Goal: Task Accomplishment & Management: Manage account settings

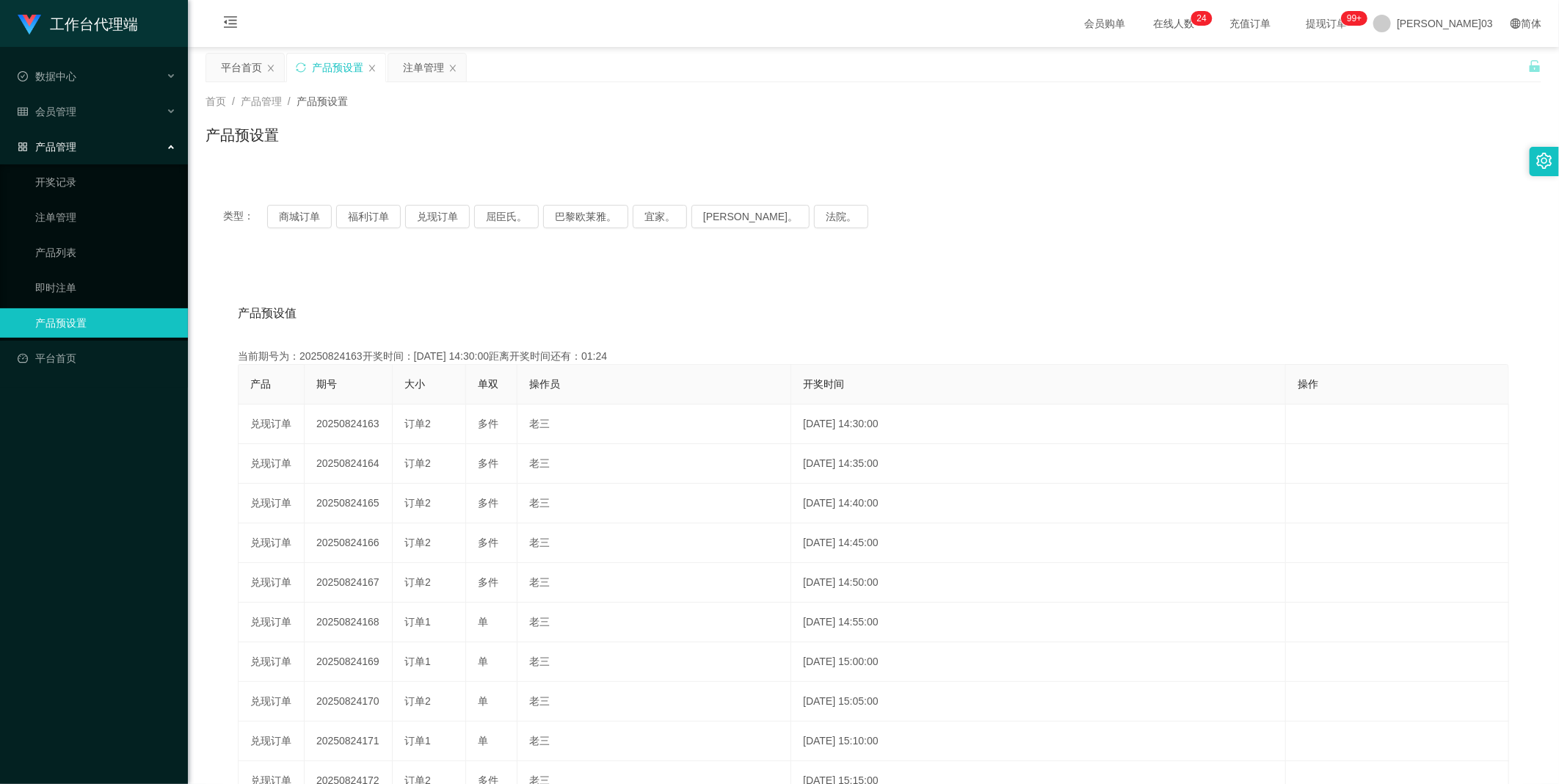
click at [327, 69] on div "产品预设置" at bounding box center [338, 67] width 52 height 28
click at [292, 205] on button "商城订单" at bounding box center [300, 216] width 65 height 24
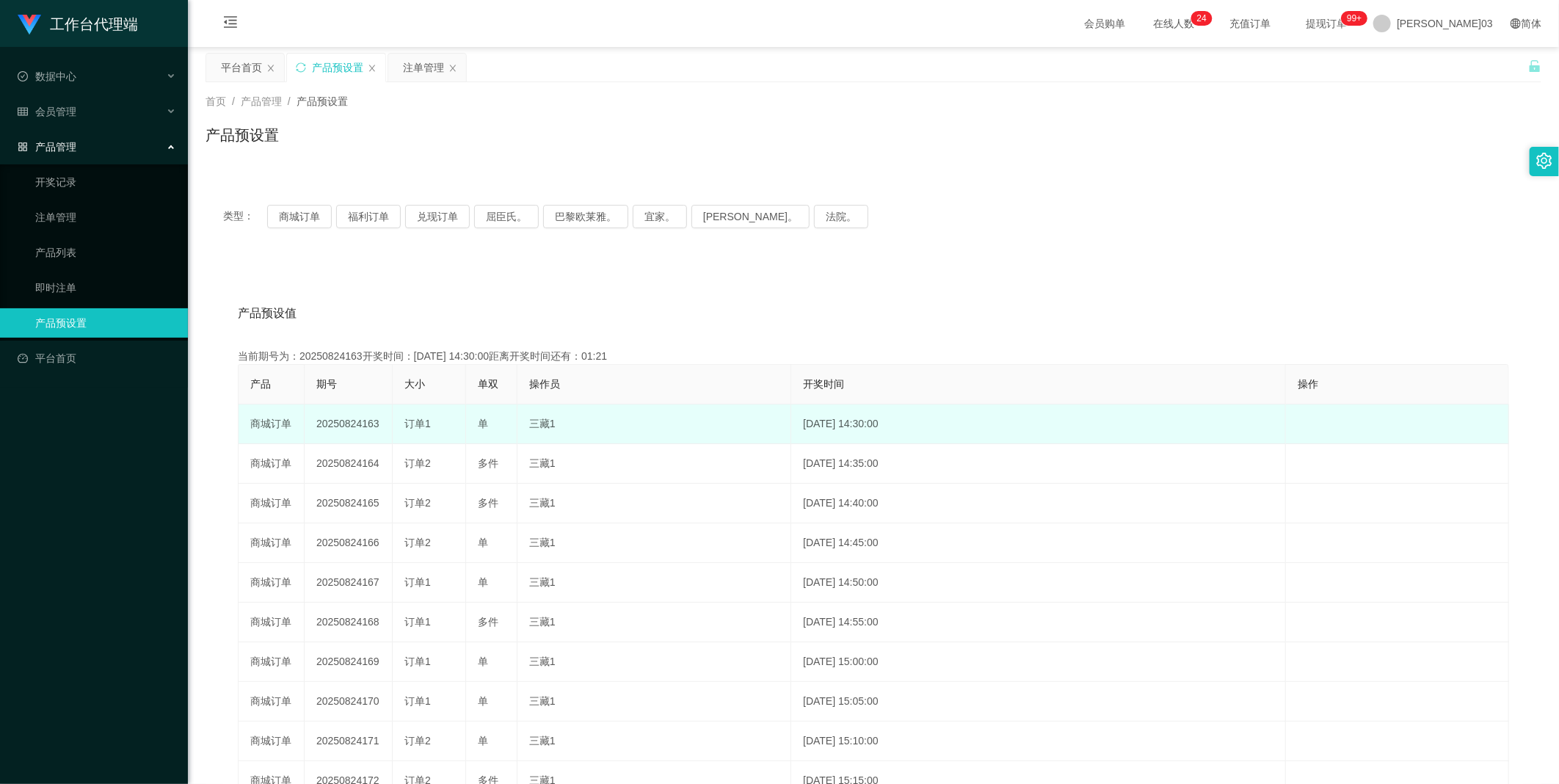
click at [338, 416] on td "20250824163" at bounding box center [348, 424] width 88 height 39
copy td "20250824163"
click at [325, 434] on td "20250824163" at bounding box center [348, 424] width 88 height 39
click at [339, 414] on td "20250824163" at bounding box center [348, 424] width 88 height 39
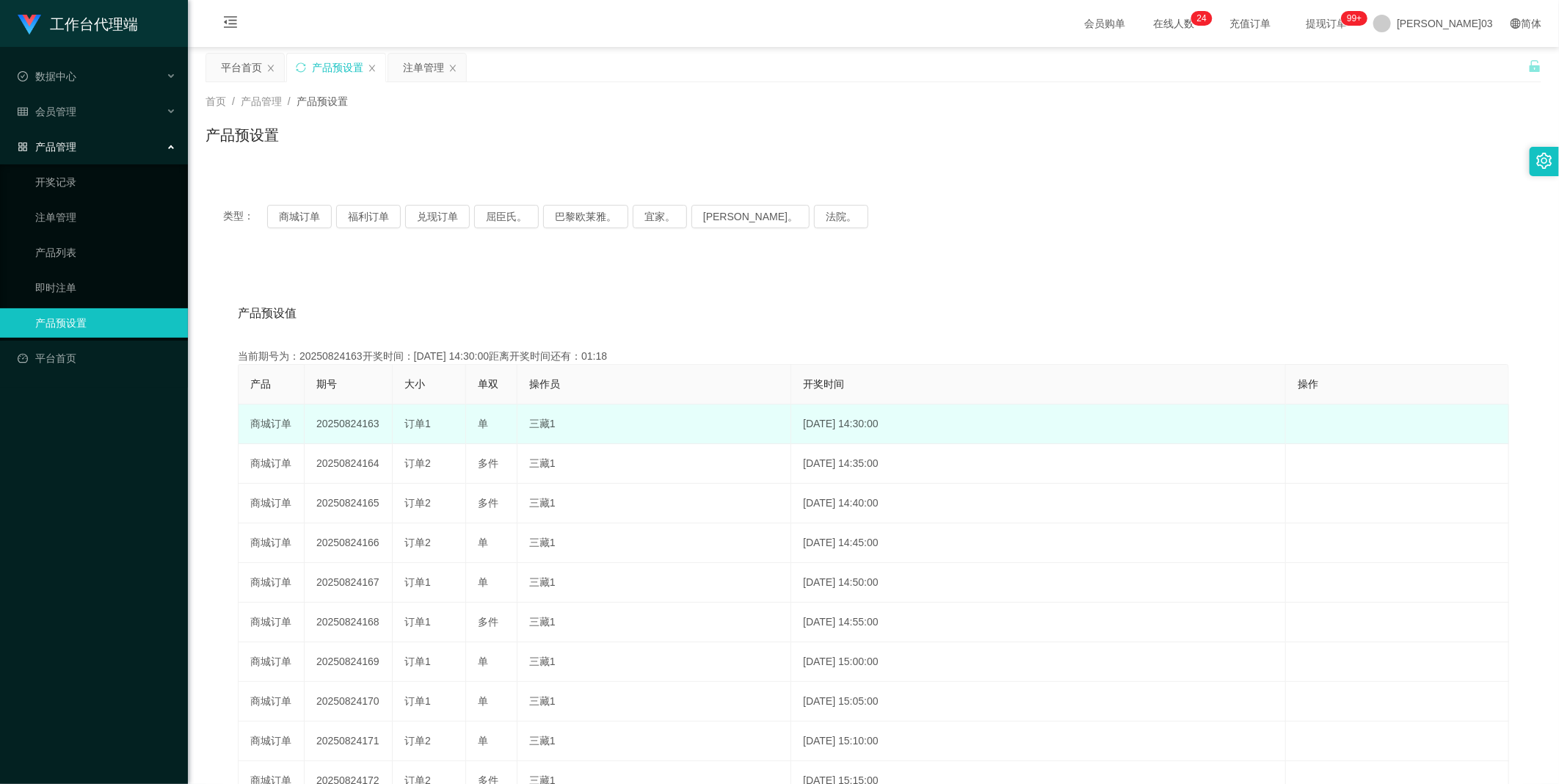
click at [343, 423] on td "20250824163" at bounding box center [348, 424] width 88 height 39
copy td "20250824163"
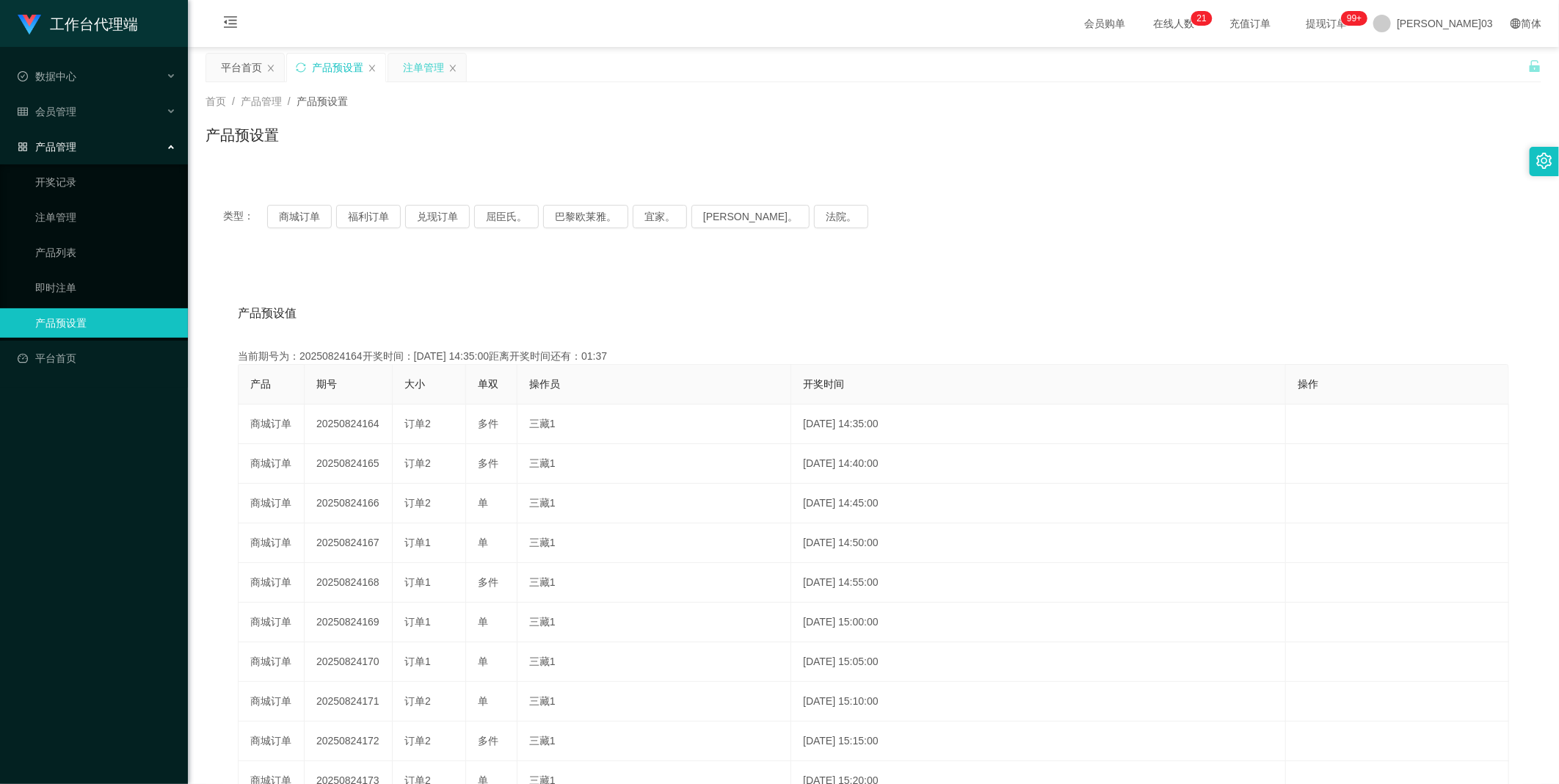
click at [419, 71] on div "注单管理" at bounding box center [423, 67] width 41 height 28
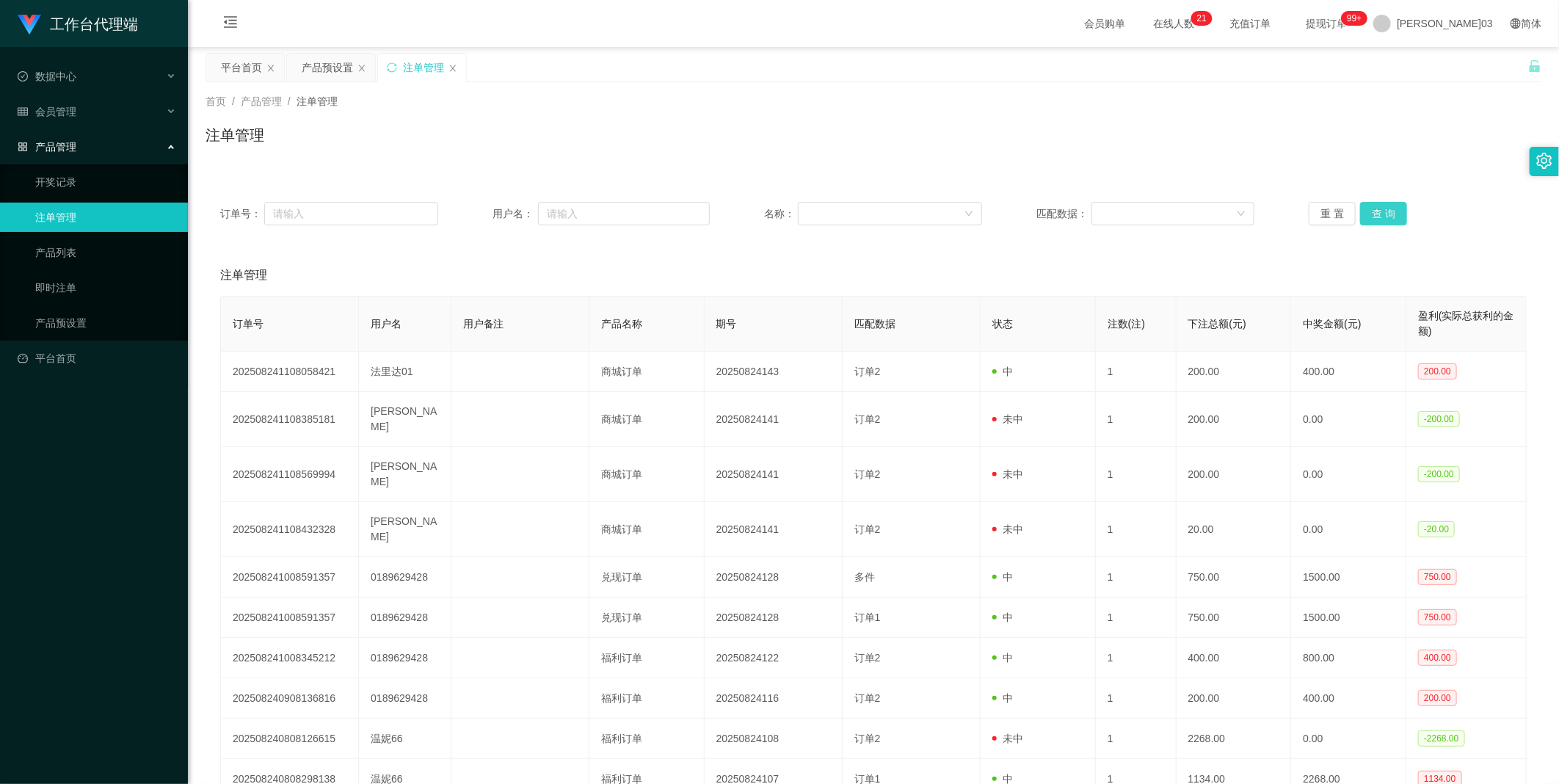
click at [1368, 214] on button "查 询" at bounding box center [1384, 213] width 47 height 24
click at [1368, 214] on div "重 置 查 询" at bounding box center [1417, 213] width 218 height 24
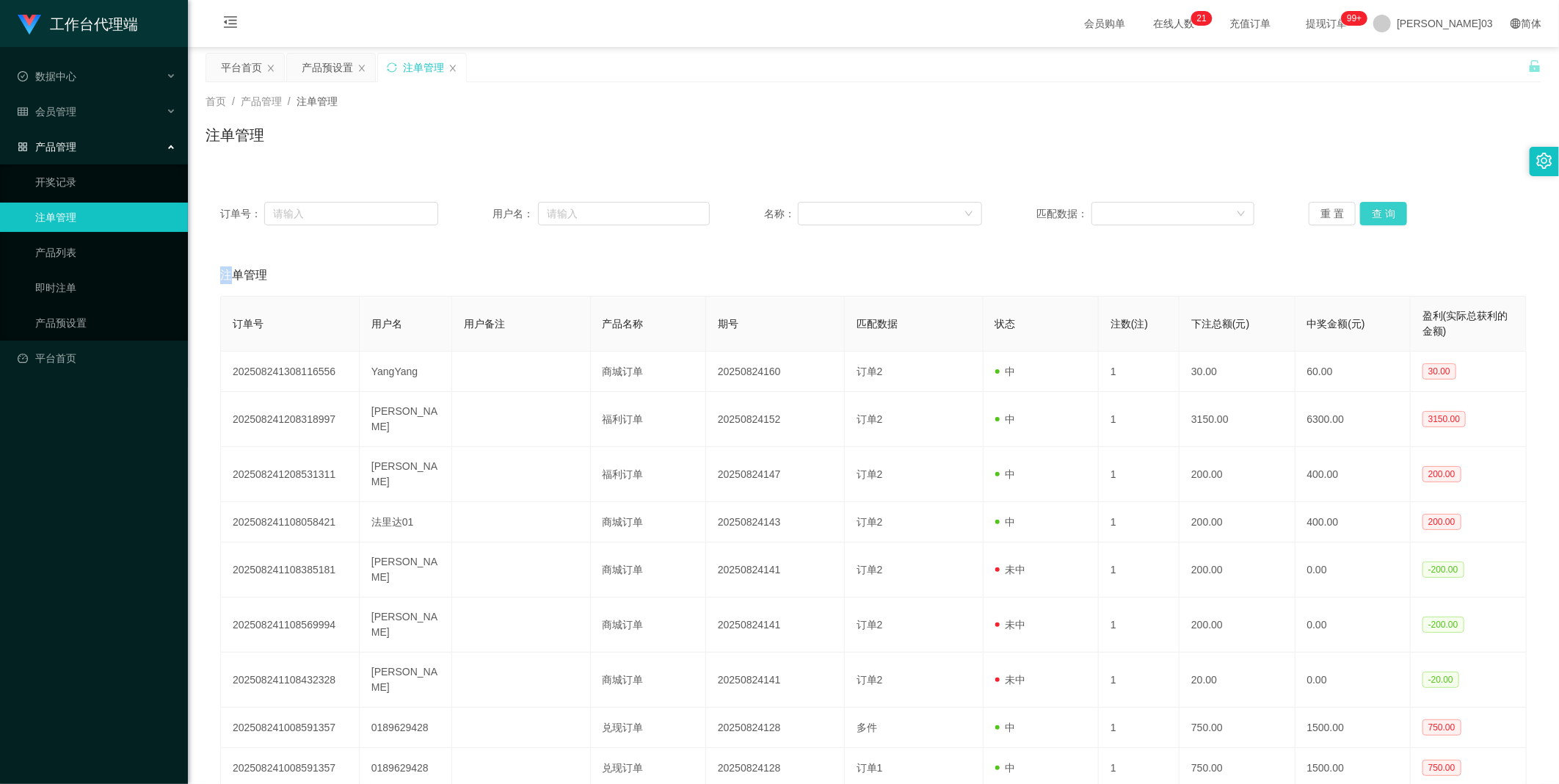
click at [1368, 214] on button "查 询" at bounding box center [1384, 213] width 47 height 24
click at [1454, 27] on span "[PERSON_NAME]03" at bounding box center [1445, 24] width 96 height 47
click at [1448, 65] on span "退出登录" at bounding box center [1464, 63] width 41 height 11
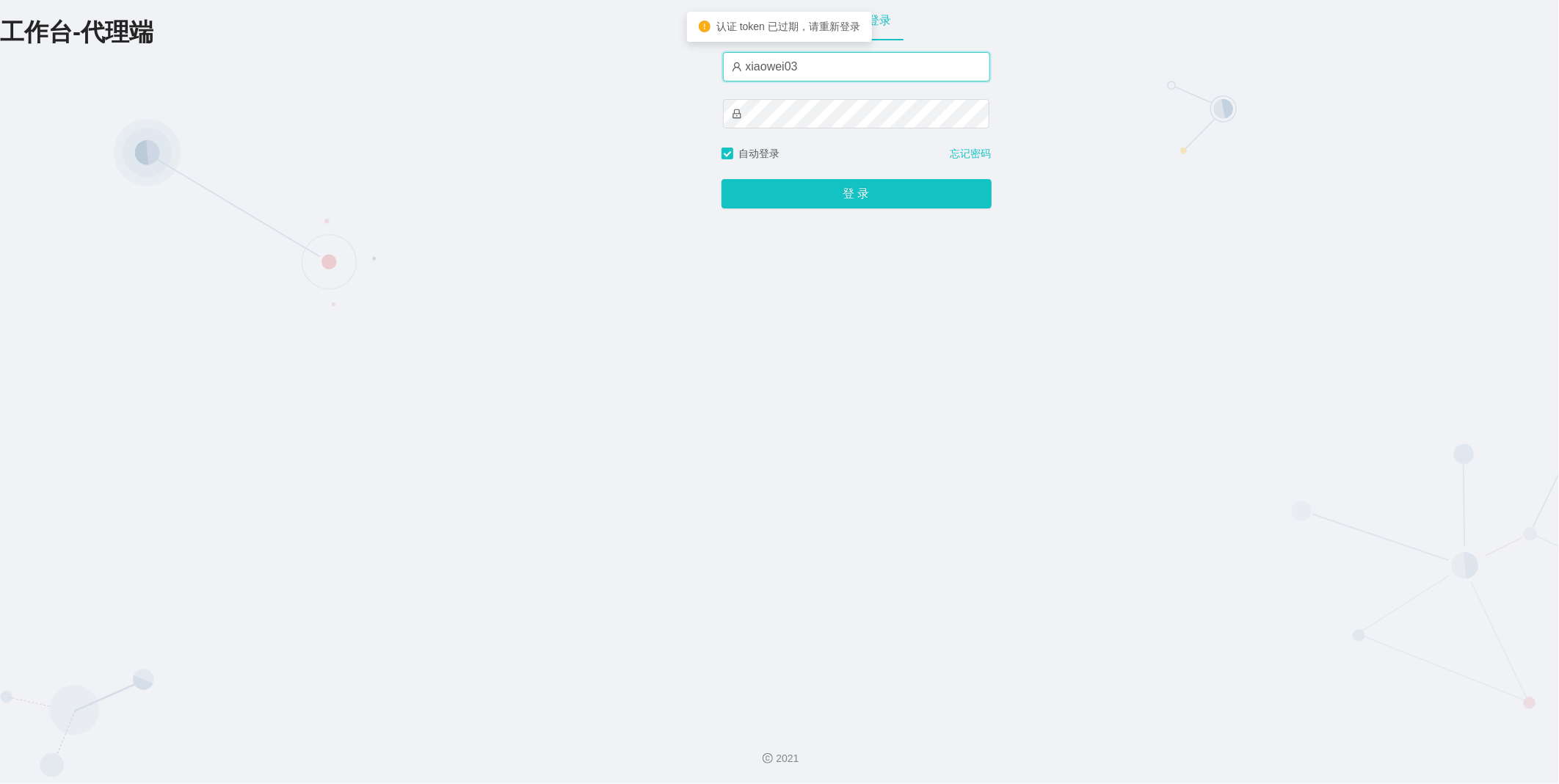
click at [880, 65] on input "xiaowei03" at bounding box center [857, 67] width 268 height 30
type input "xiaowei01"
click at [850, 199] on button "登 录" at bounding box center [856, 194] width 270 height 30
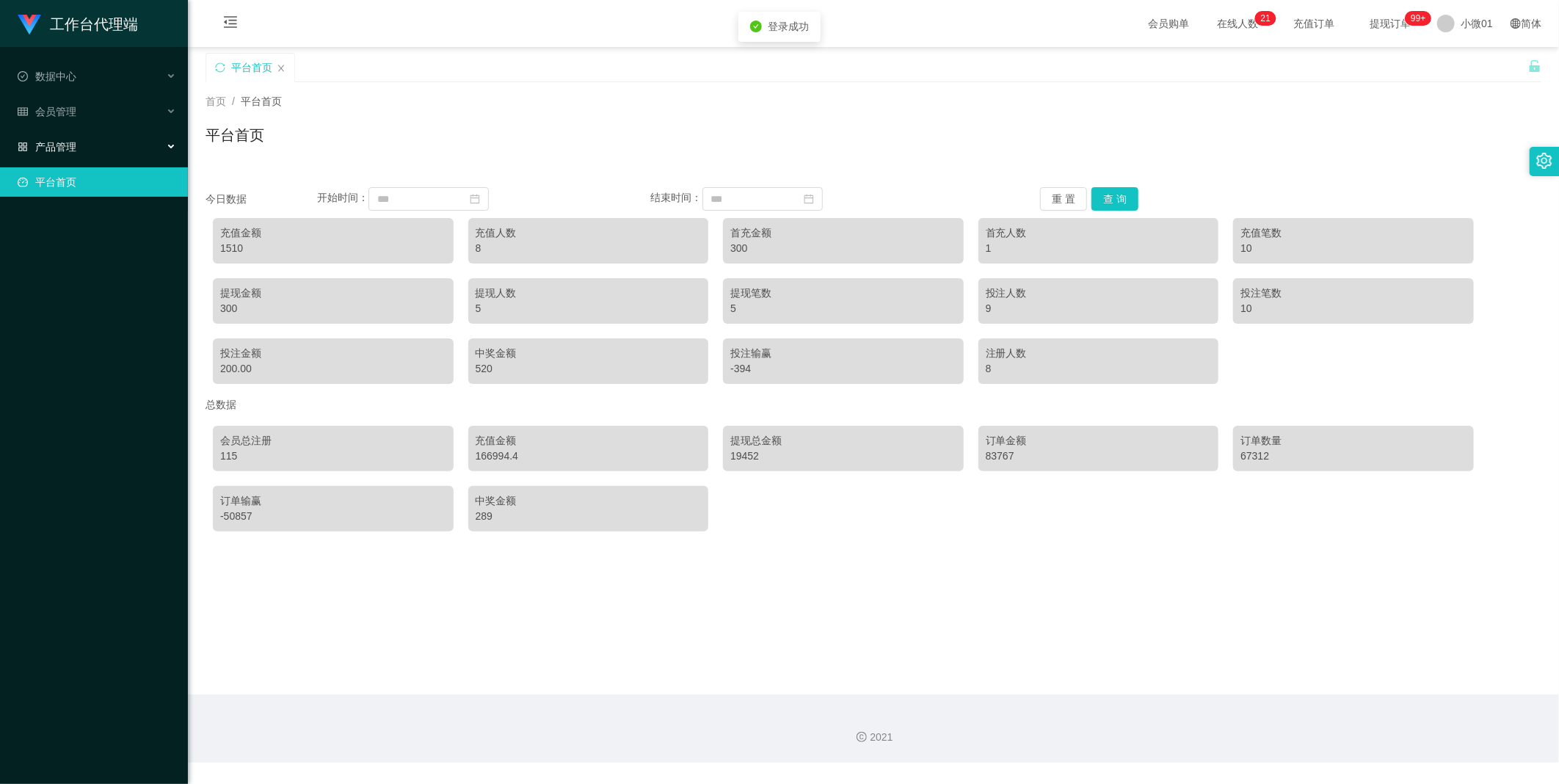
click at [50, 151] on font "产品管理" at bounding box center [55, 146] width 41 height 11
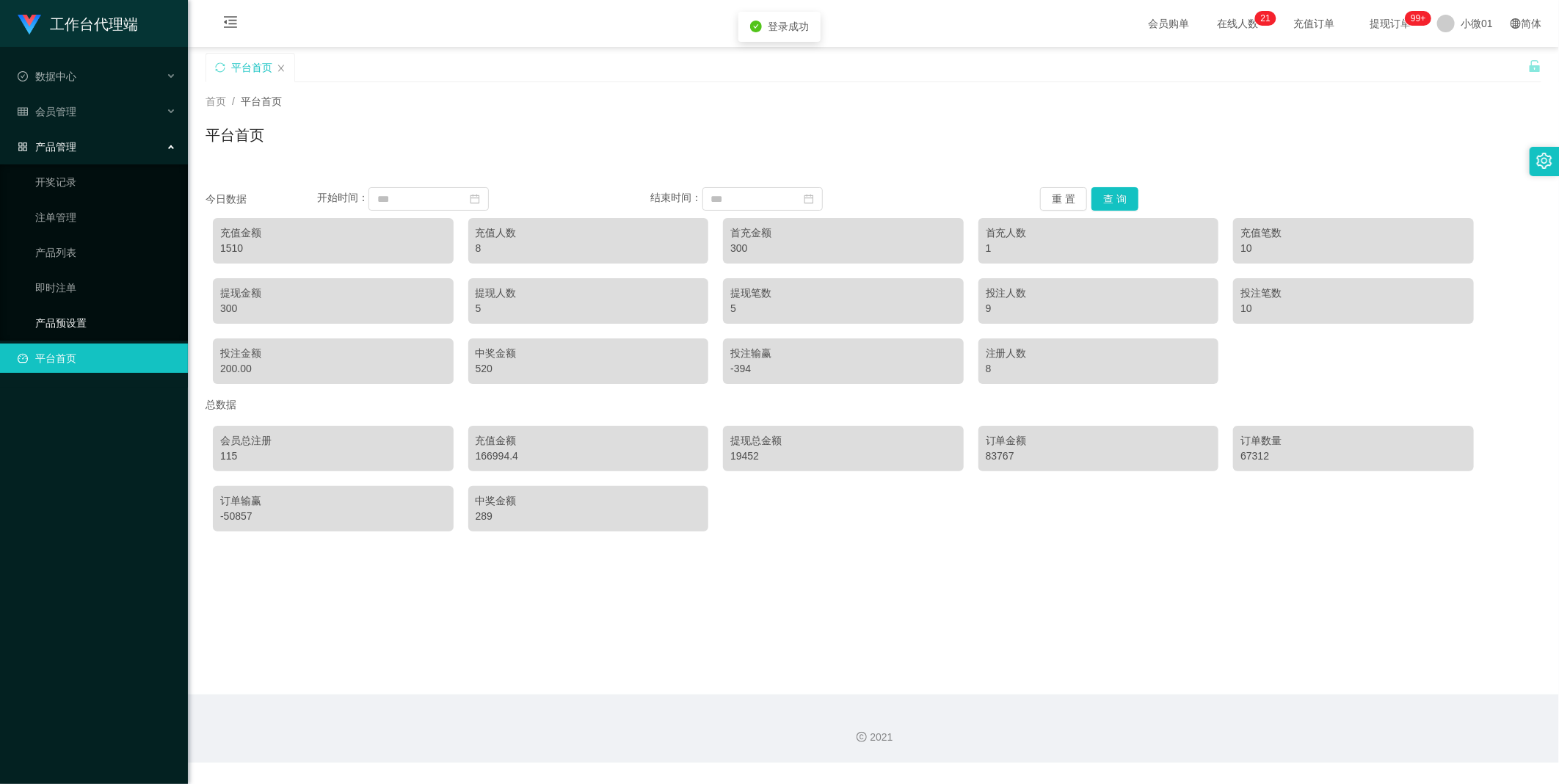
click at [48, 314] on link "产品预设置" at bounding box center [105, 323] width 141 height 30
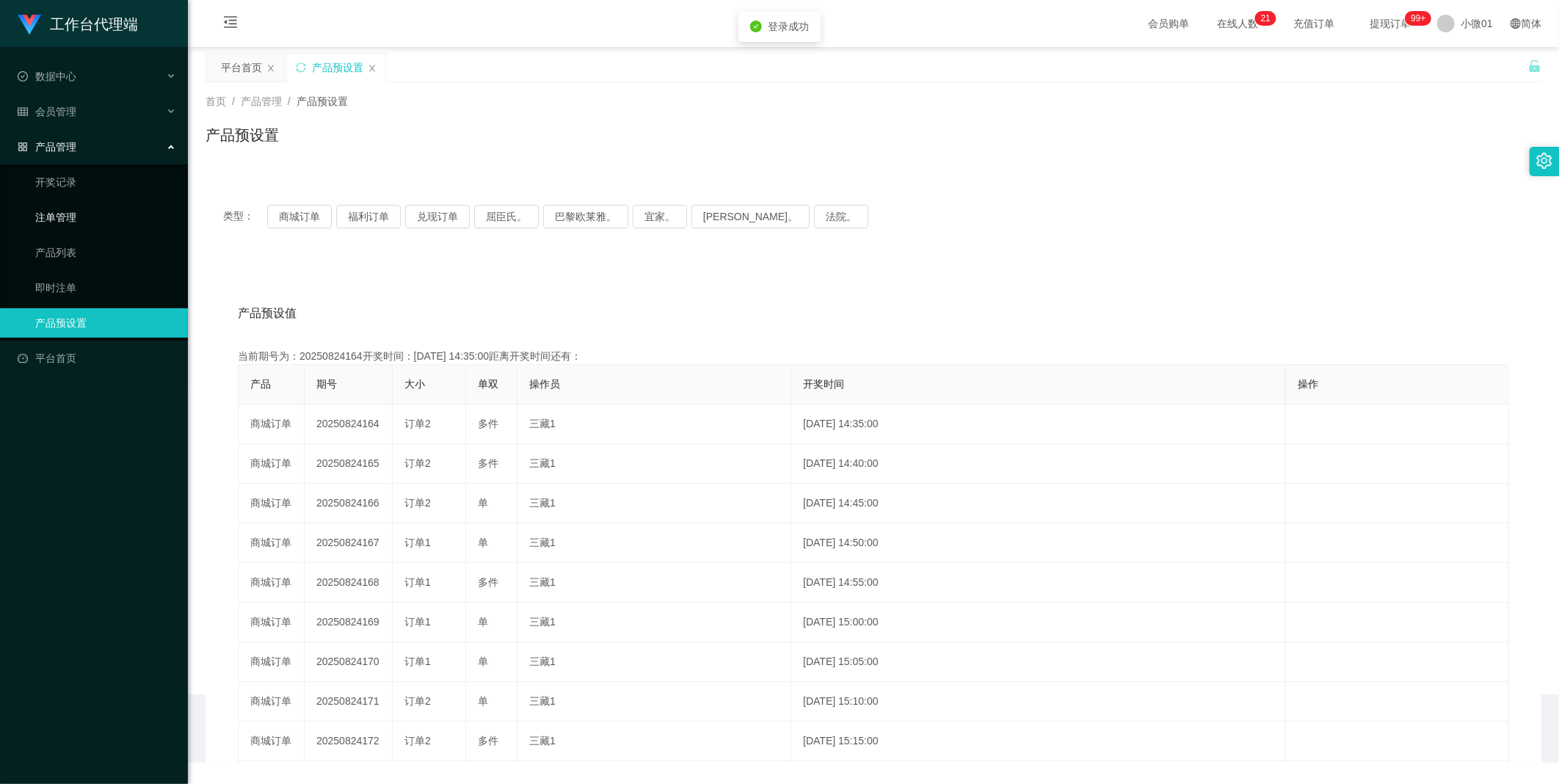
click at [49, 213] on link "注单管理" at bounding box center [105, 218] width 141 height 30
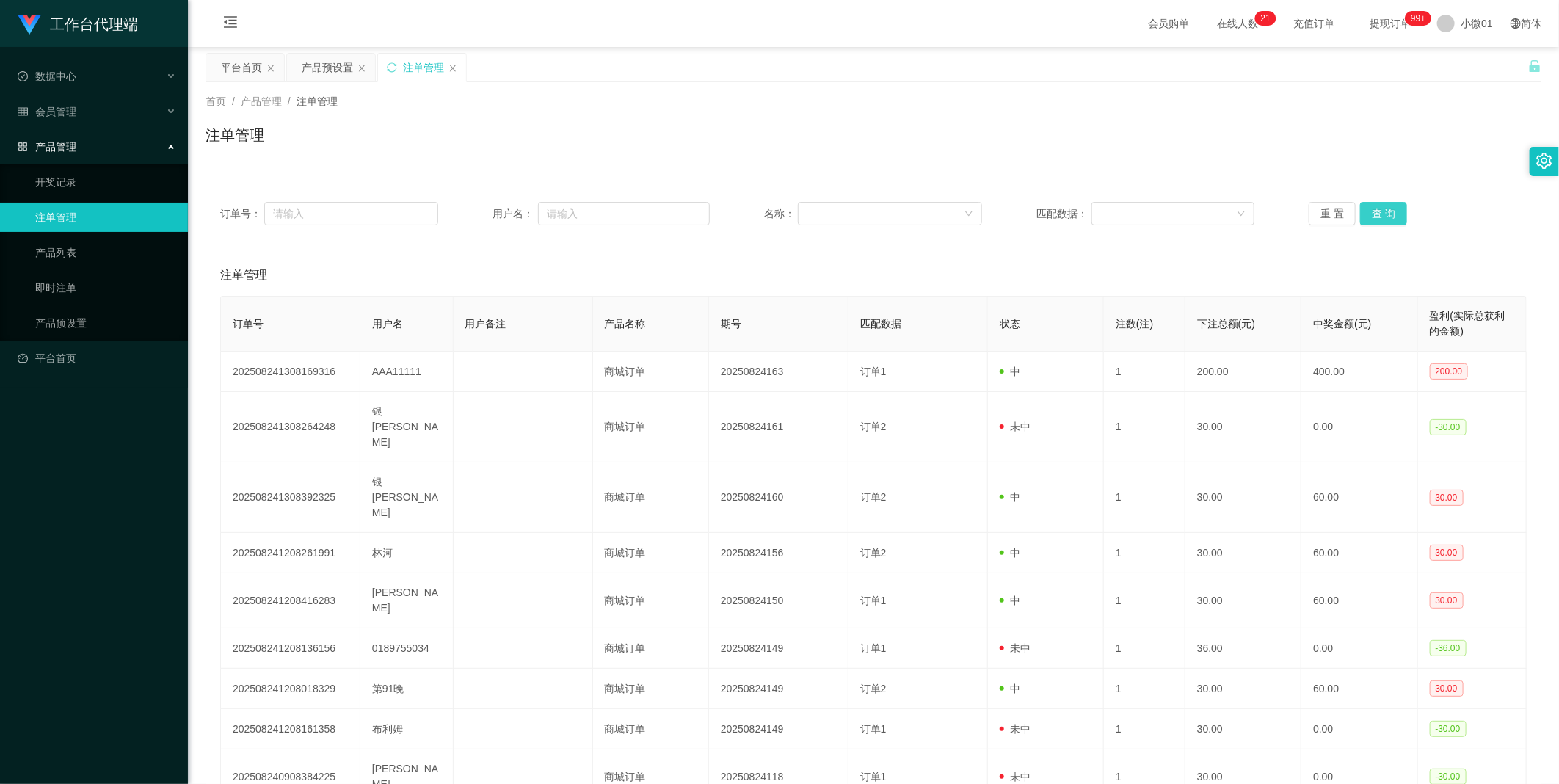
click at [1377, 218] on button "查 询" at bounding box center [1384, 213] width 47 height 24
click at [1377, 218] on div "重 置 查 询" at bounding box center [1417, 213] width 218 height 24
click at [1377, 218] on button "查 询" at bounding box center [1384, 213] width 47 height 24
click at [1377, 218] on div "重 置 查 询" at bounding box center [1417, 213] width 218 height 24
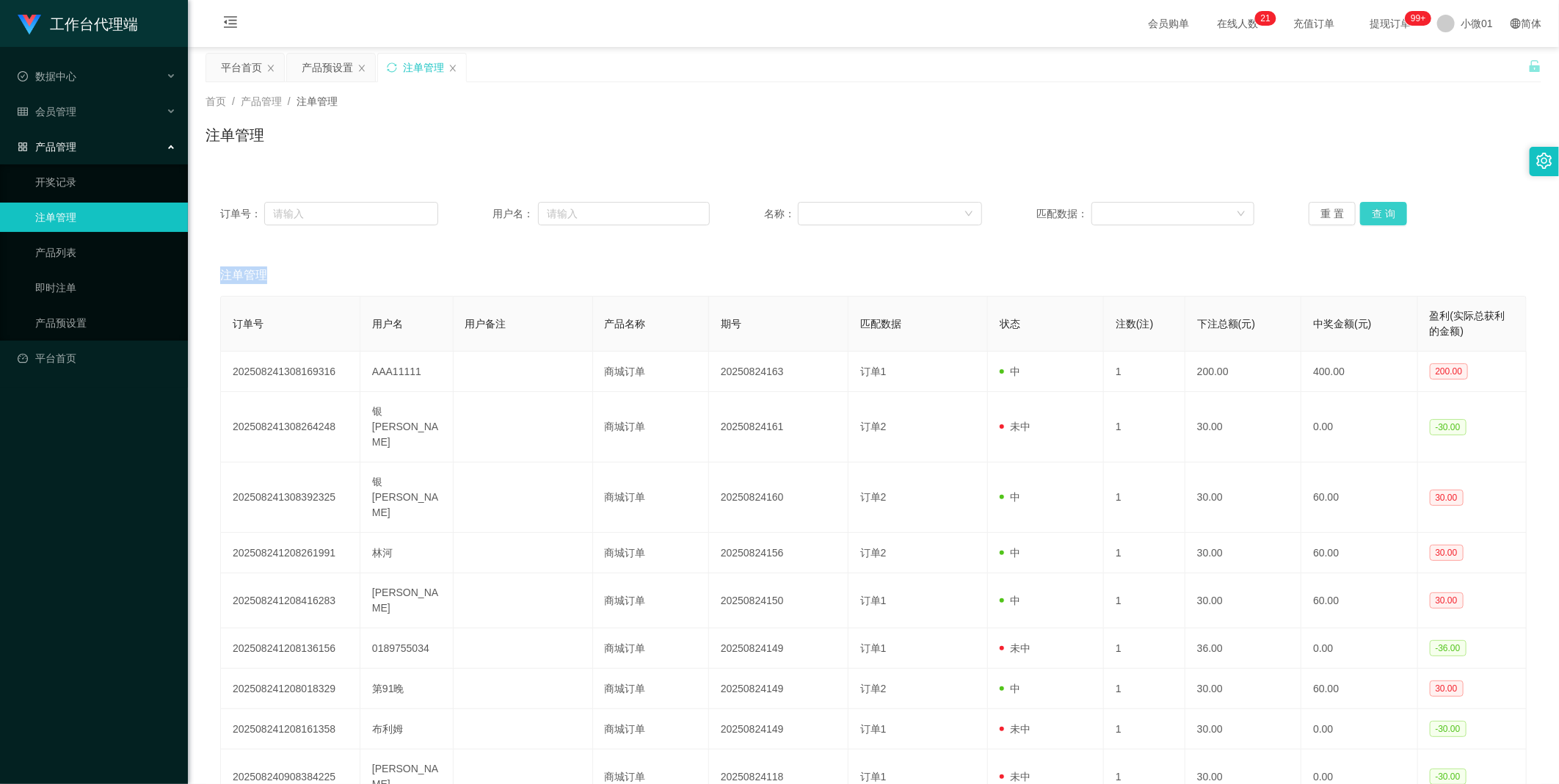
click at [1377, 218] on button "查 询" at bounding box center [1384, 213] width 47 height 24
click at [1377, 218] on div "重 置 查 询" at bounding box center [1417, 213] width 218 height 24
drag, startPoint x: 1377, startPoint y: 218, endPoint x: 1418, endPoint y: 120, distance: 106.2
click at [1377, 218] on button "查 询" at bounding box center [1384, 213] width 47 height 24
